Goal: Find specific page/section: Find specific page/section

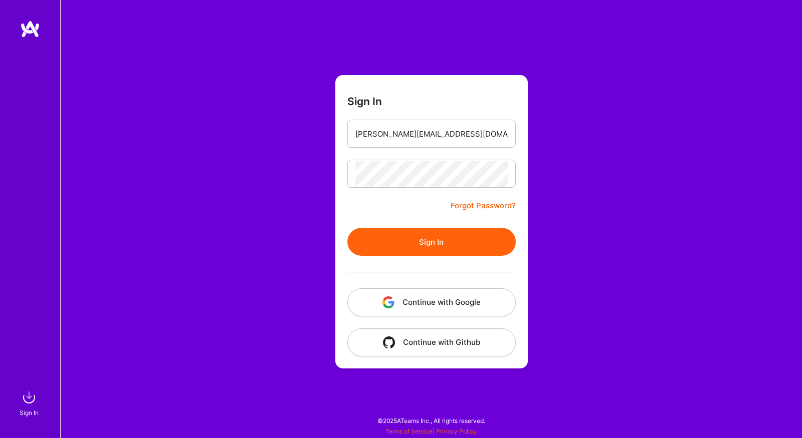
click at [305, 234] on div "Sign In [PERSON_NAME][EMAIL_ADDRESS][DOMAIN_NAME] Forgot Password? Sign In Cont…" at bounding box center [431, 219] width 742 height 438
click at [387, 260] on div at bounding box center [431, 272] width 168 height 33
click at [389, 252] on button "Sign In" at bounding box center [431, 242] width 168 height 28
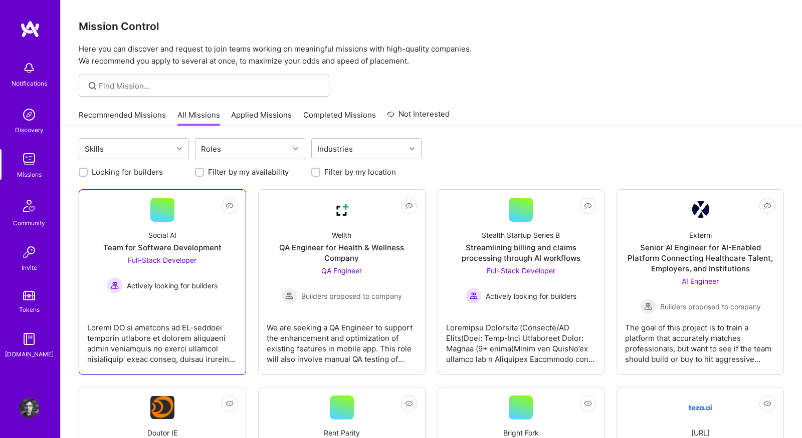
click at [229, 274] on div "Social AI Team for Software Development Full-Stack Developer Actively looking f…" at bounding box center [162, 258] width 150 height 72
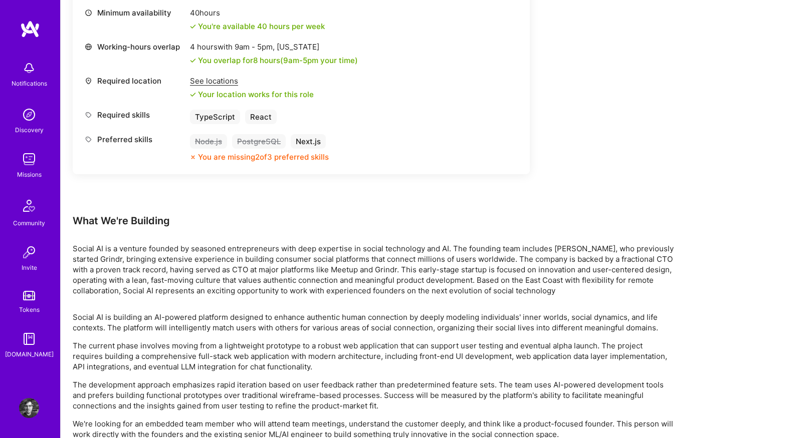
scroll to position [451, 0]
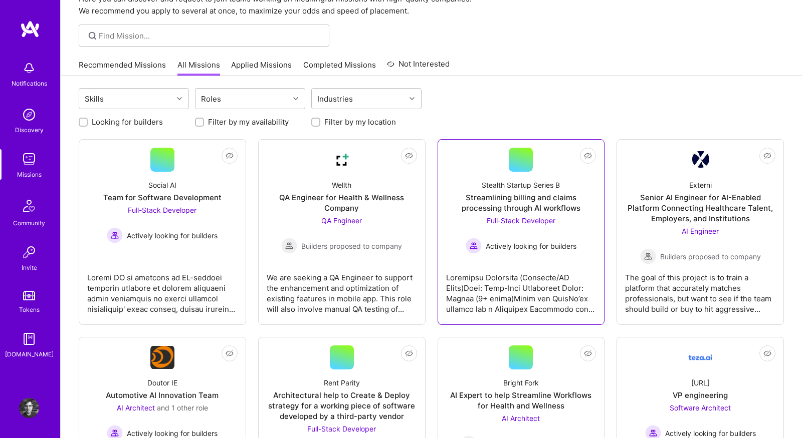
scroll to position [48, 0]
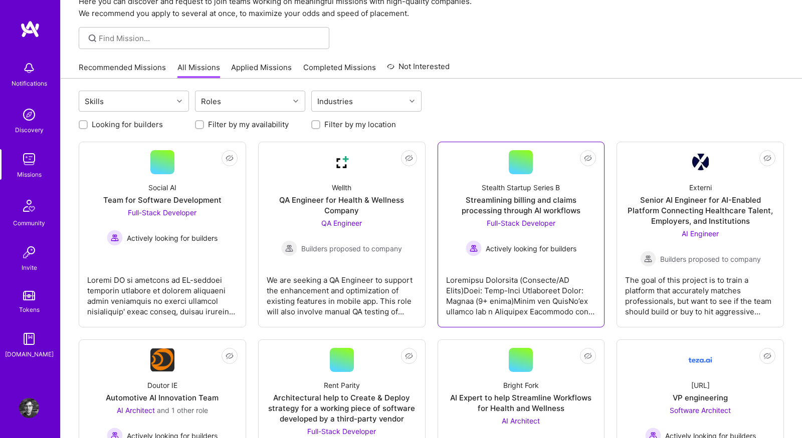
click at [537, 276] on div at bounding box center [521, 292] width 150 height 50
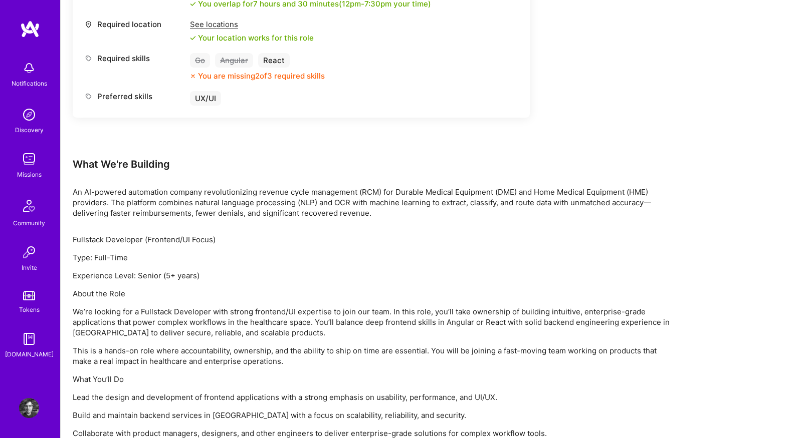
scroll to position [696, 0]
